Goal: Check status: Check status

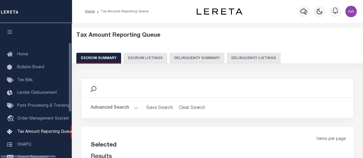
select select "100"
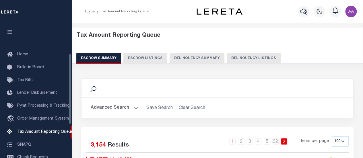
scroll to position [59, 0]
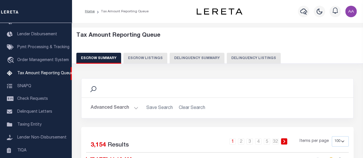
click at [254, 53] on button "Delinquency Listings" at bounding box center [254, 58] width 54 height 11
select select
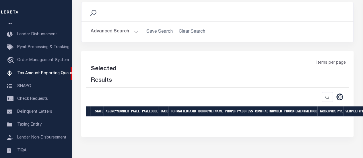
scroll to position [86, 0]
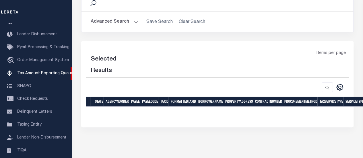
click at [110, 19] on button "Advanced Search" at bounding box center [115, 21] width 48 height 11
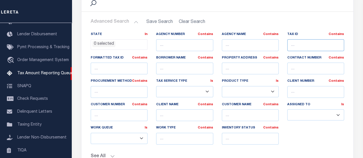
click at [305, 47] on input "text" at bounding box center [315, 45] width 57 height 12
paste input "73-12-09-300-011.000-011"
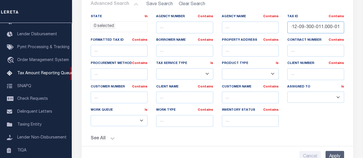
scroll to position [143, 0]
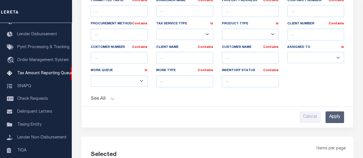
type input "73-12-09-300-011.000-011"
click at [326, 115] on input "Apply" at bounding box center [334, 117] width 19 height 12
click at [338, 115] on input "Apply" at bounding box center [334, 117] width 19 height 12
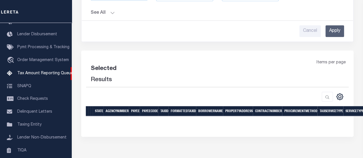
scroll to position [229, 0]
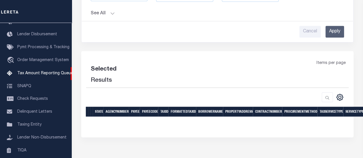
click at [334, 30] on input "Apply" at bounding box center [334, 32] width 19 height 12
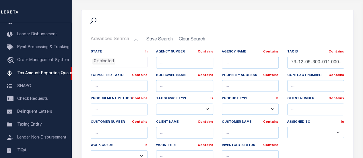
scroll to position [28, 0]
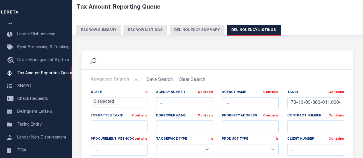
click at [128, 101] on ul "0 selected" at bounding box center [119, 102] width 56 height 8
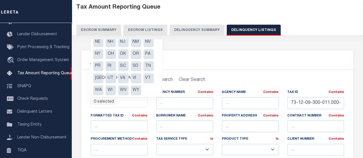
scroll to position [77, 0]
click at [99, 76] on li "TX" at bounding box center [98, 78] width 10 height 10
select select "TX"
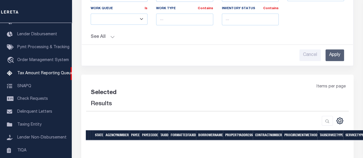
scroll to position [229, 0]
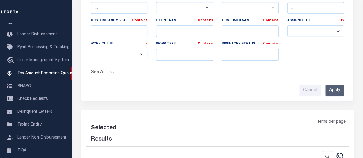
click at [329, 35] on div "State In In AK AL AR AZ CA CO CT DC DE FL GA GU HI IA ID IL IN KS KY LA MA MD M…" at bounding box center [217, 19] width 262 height 153
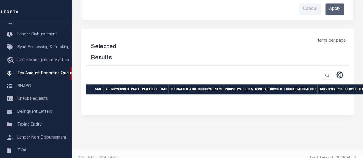
scroll to position [258, 0]
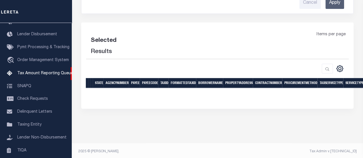
click at [333, 5] on input "Apply" at bounding box center [334, 3] width 19 height 12
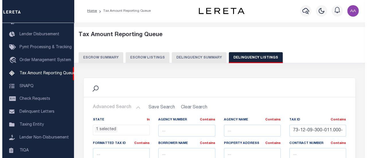
scroll to position [0, 0]
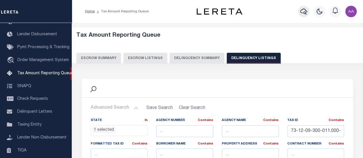
click at [304, 12] on icon "button" at bounding box center [303, 11] width 7 height 7
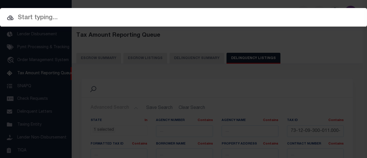
click at [92, 18] on input "text" at bounding box center [183, 18] width 367 height 10
paste input "73-12-09-300-011.000-011"
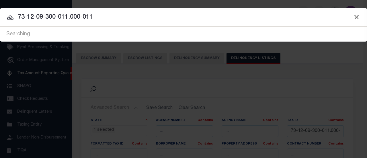
drag, startPoint x: 106, startPoint y: 18, endPoint x: 8, endPoint y: 18, distance: 98.7
click at [8, 27] on div "73-12-09-300-011.000-011 Searching..." at bounding box center [183, 34] width 367 height 15
paste input "59963-86632"
type input "59963-86632"
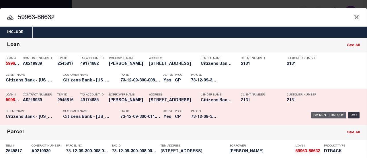
click at [322, 116] on div "Payment History" at bounding box center [328, 115] width 35 height 6
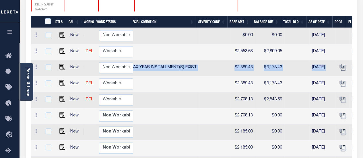
scroll to position [0, 186]
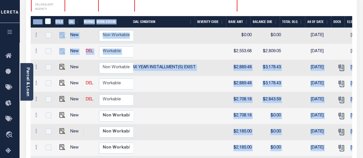
drag, startPoint x: 288, startPoint y: 58, endPoint x: 46, endPoint y: 55, distance: 241.8
click at [203, 60] on td at bounding box center [213, 68] width 31 height 16
checkbox input "true"
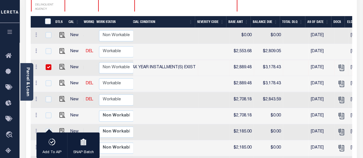
click at [85, 60] on td at bounding box center [89, 68] width 13 height 16
checkbox input "false"
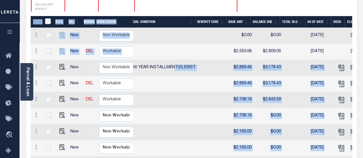
drag, startPoint x: 173, startPoint y: 59, endPoint x: 44, endPoint y: 58, distance: 128.5
click at [174, 65] on span "DELQ CURRENT TAX YEAR INSTALLMENT(S) EXIST" at bounding box center [146, 67] width 100 height 4
checkbox input "true"
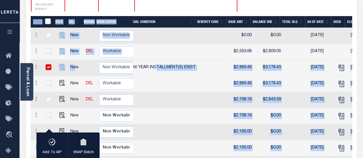
drag, startPoint x: 155, startPoint y: 57, endPoint x: 75, endPoint y: 61, distance: 80.7
click at [173, 92] on td at bounding box center [146, 100] width 104 height 16
checkbox input "true"
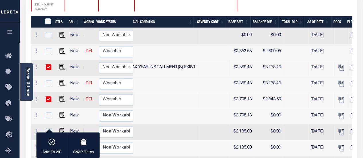
click at [178, 92] on td at bounding box center [146, 100] width 104 height 16
checkbox input "false"
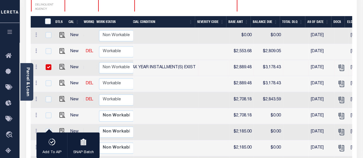
click at [156, 62] on td "DELQ CURRENT TAX YEAR INSTALLMENT(S) EXIST" at bounding box center [146, 68] width 104 height 16
checkbox input "false"
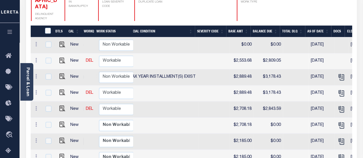
scroll to position [102, 0]
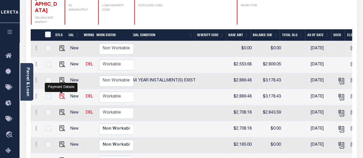
click at [60, 93] on img "" at bounding box center [62, 96] width 6 height 6
checkbox input "true"
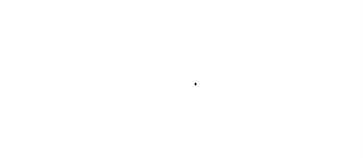
checkbox input "false"
type textarea "Please refer below line for Tax Supporting Document"
type input "[DATE]"
select select "DUE"
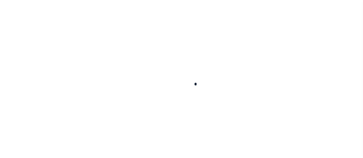
type input "$2,889.48"
type input "$288.95"
type input "$3,178.43"
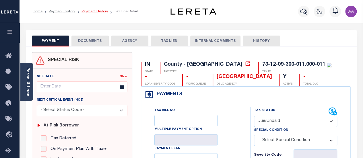
click at [92, 13] on link "Payment History" at bounding box center [94, 11] width 26 height 3
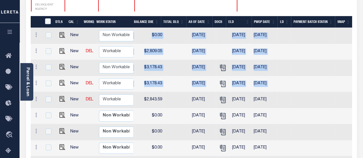
drag, startPoint x: 147, startPoint y: 88, endPoint x: 352, endPoint y: 90, distance: 204.8
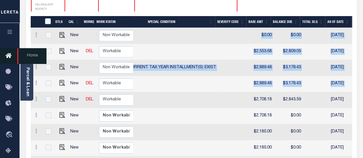
scroll to position [0, 11]
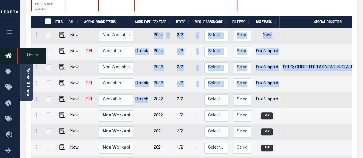
drag, startPoint x: 275, startPoint y: 57, endPoint x: 3, endPoint y: 60, distance: 271.9
click at [3, 60] on div "Home Payment History Profile" at bounding box center [181, 149] width 363 height 528
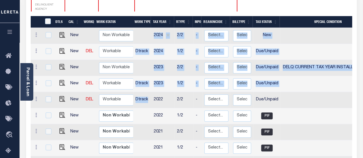
click at [159, 62] on td "2023" at bounding box center [162, 68] width 23 height 16
checkbox input "true"
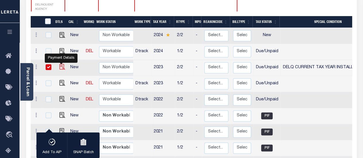
click at [61, 64] on img "" at bounding box center [62, 67] width 6 height 6
checkbox input "false"
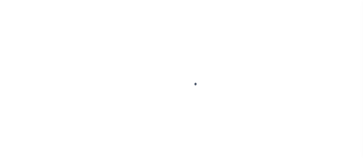
select select "DUE"
select select "17"
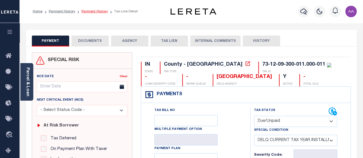
click at [95, 12] on link "Payment History" at bounding box center [94, 11] width 26 height 3
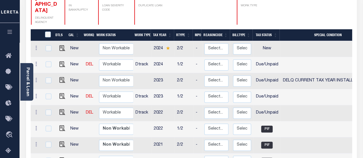
scroll to position [115, 0]
